Goal: Complete application form

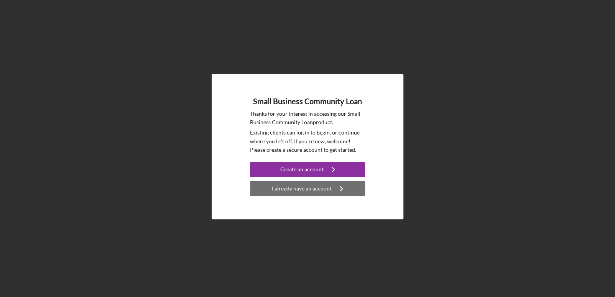
click at [329, 185] on button "I already have an account Icon/Navigate" at bounding box center [307, 188] width 115 height 15
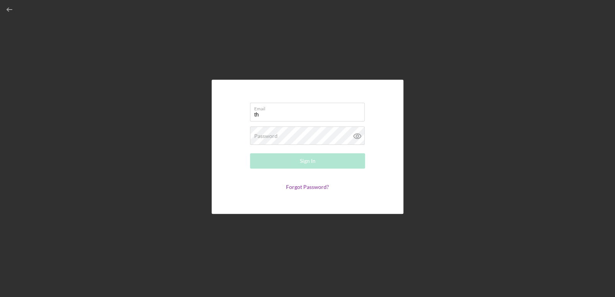
type input "[PERSON_NAME][EMAIL_ADDRESS][DOMAIN_NAME]"
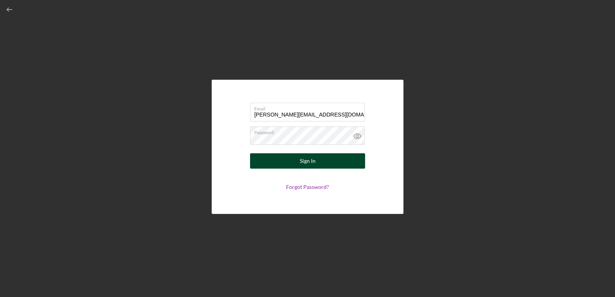
click at [321, 164] on button "Sign In" at bounding box center [307, 160] width 115 height 15
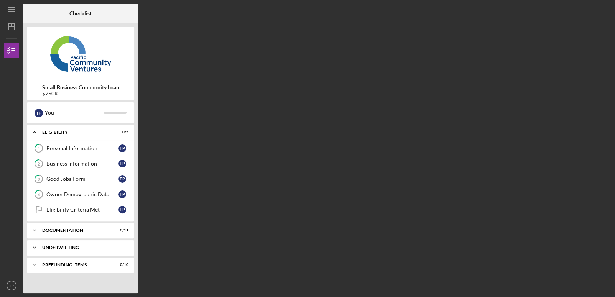
click at [36, 247] on icon "Icon/Expander" at bounding box center [34, 247] width 15 height 15
click at [32, 241] on icon "Icon/Expander" at bounding box center [34, 247] width 15 height 15
click at [35, 230] on icon "Icon/Expander" at bounding box center [34, 230] width 15 height 15
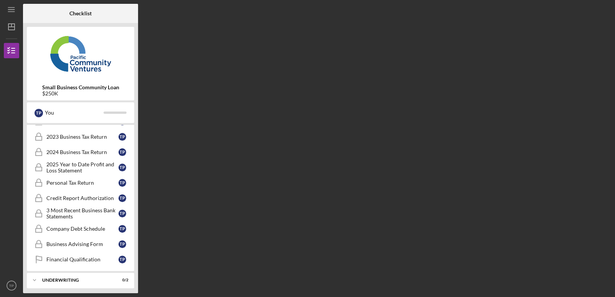
scroll to position [153, 0]
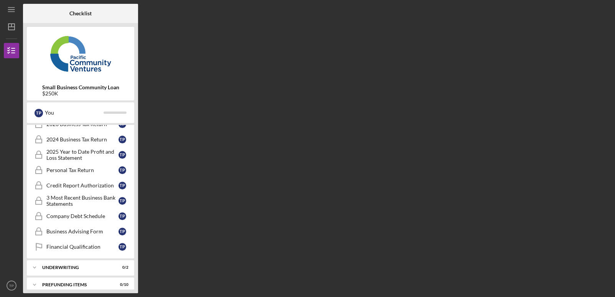
click at [327, 31] on div "Checklist Small Business Community Loan $250K T P You Icon/Expander Eligibility…" at bounding box center [317, 148] width 588 height 289
click at [8, 285] on icon "TP" at bounding box center [11, 285] width 15 height 19
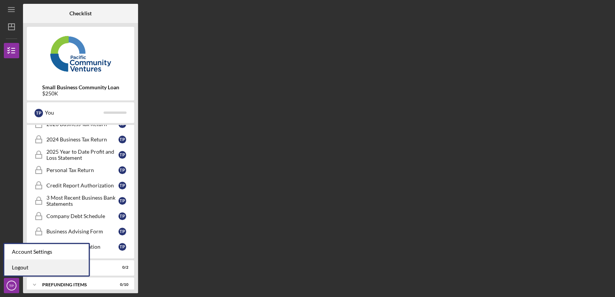
click at [16, 266] on link "Logout" at bounding box center [46, 268] width 84 height 16
